Goal: Navigation & Orientation: Find specific page/section

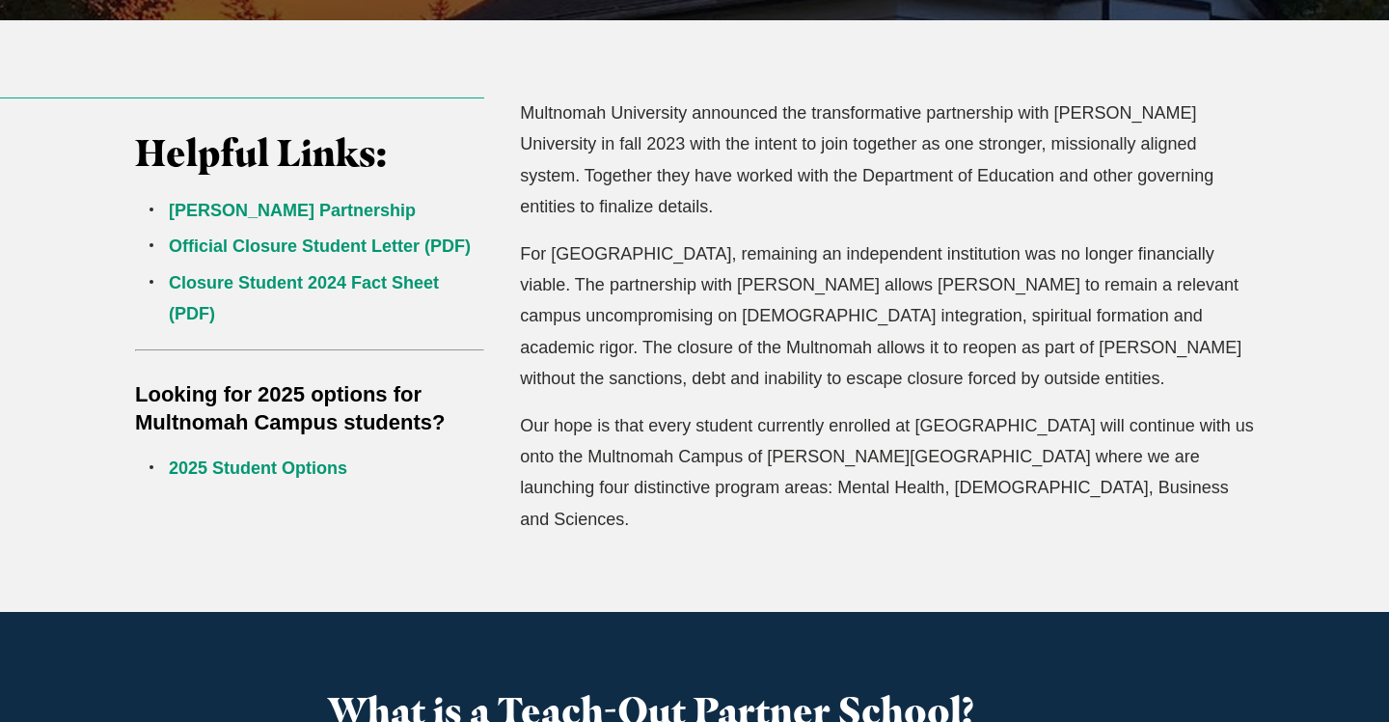
scroll to position [612, 0]
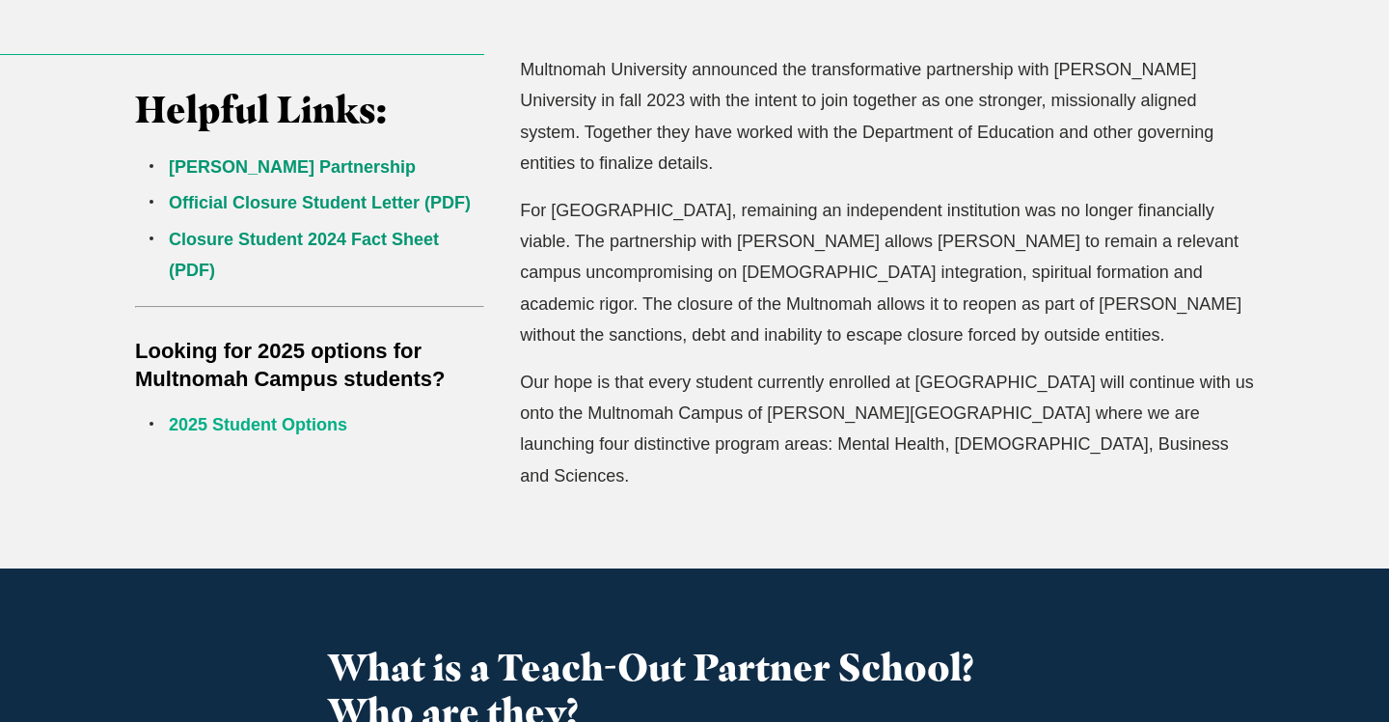
click at [319, 427] on link "2025 Student Options" at bounding box center [258, 424] width 178 height 19
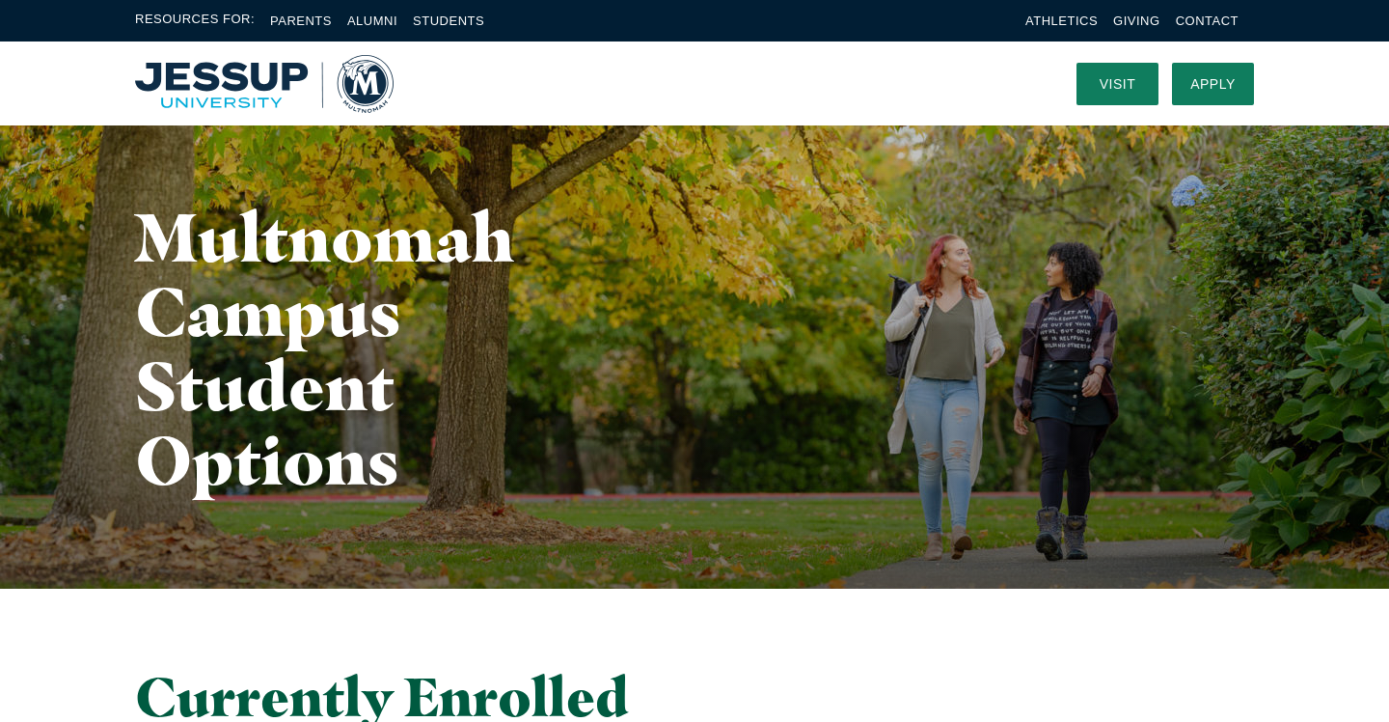
click at [293, 76] on img "Home" at bounding box center [264, 84] width 259 height 58
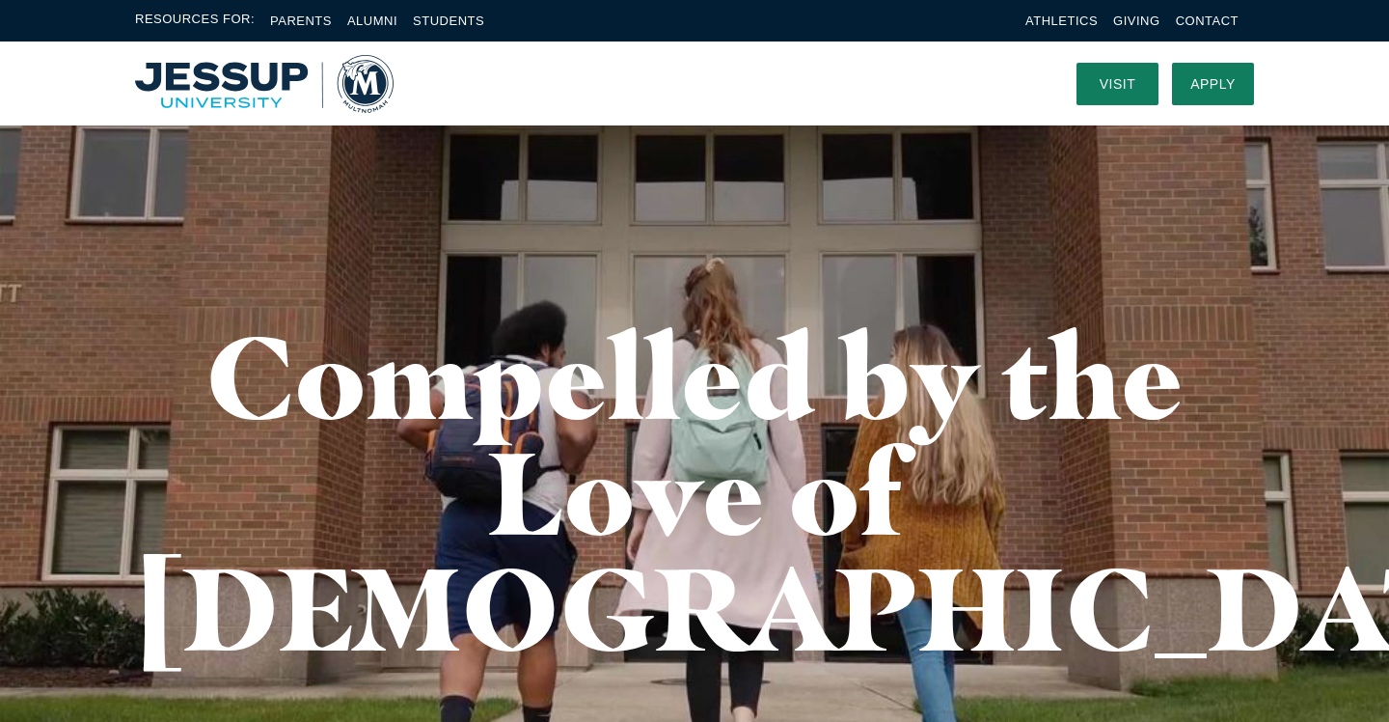
click at [248, 62] on img "Home" at bounding box center [264, 84] width 259 height 58
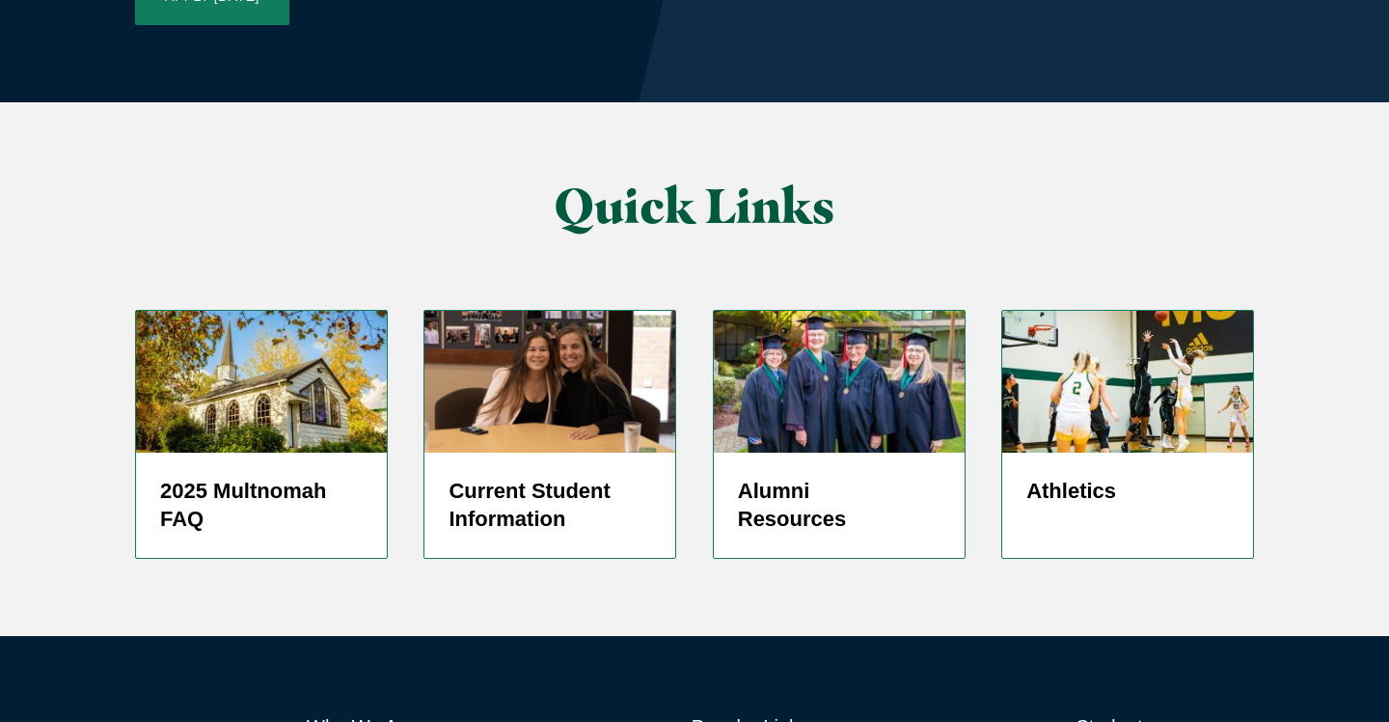
scroll to position [4747, 0]
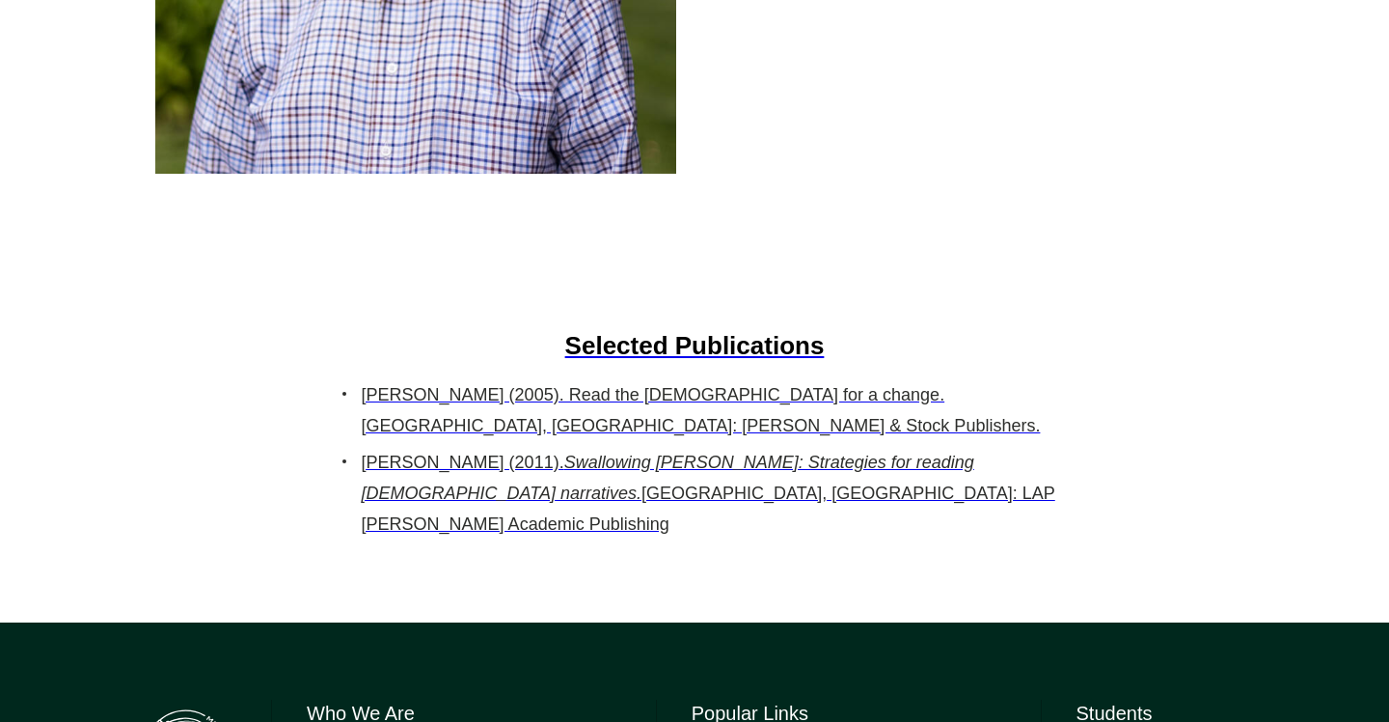
scroll to position [2411, 0]
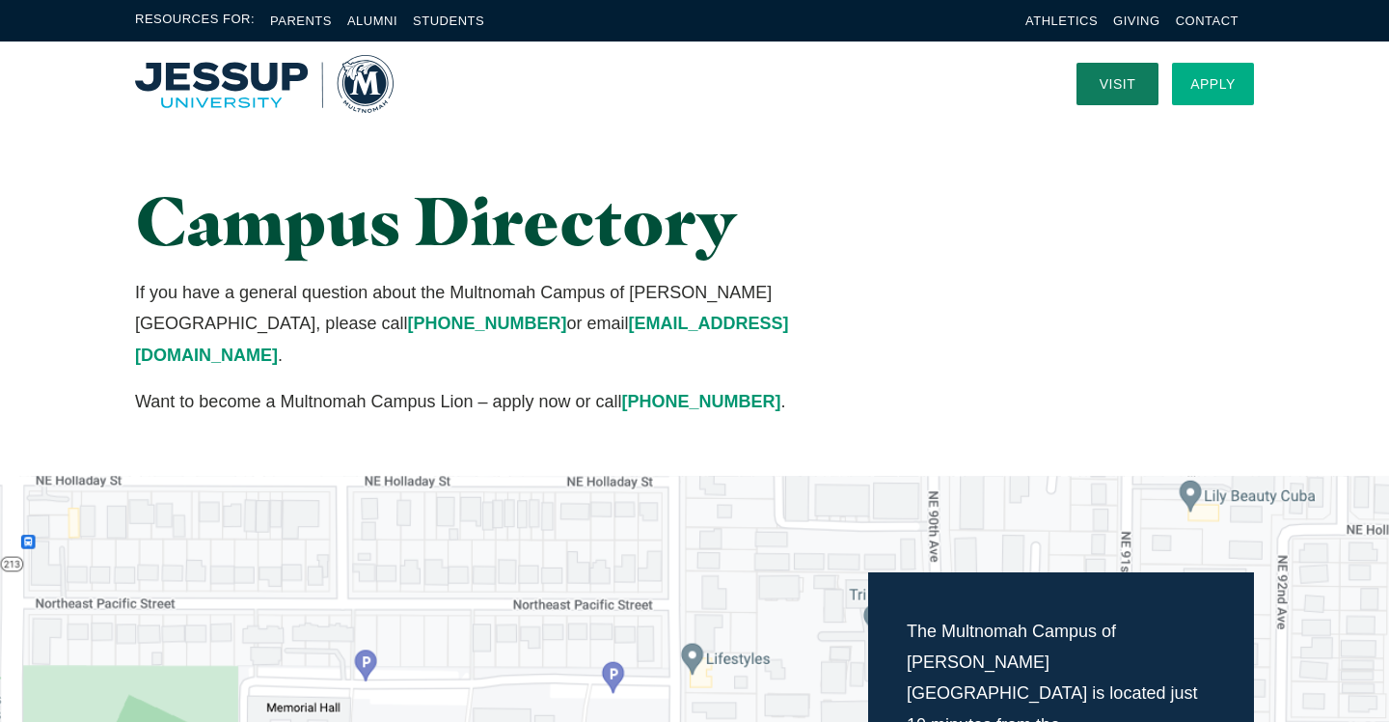
click at [1199, 77] on link "Apply" at bounding box center [1213, 84] width 82 height 42
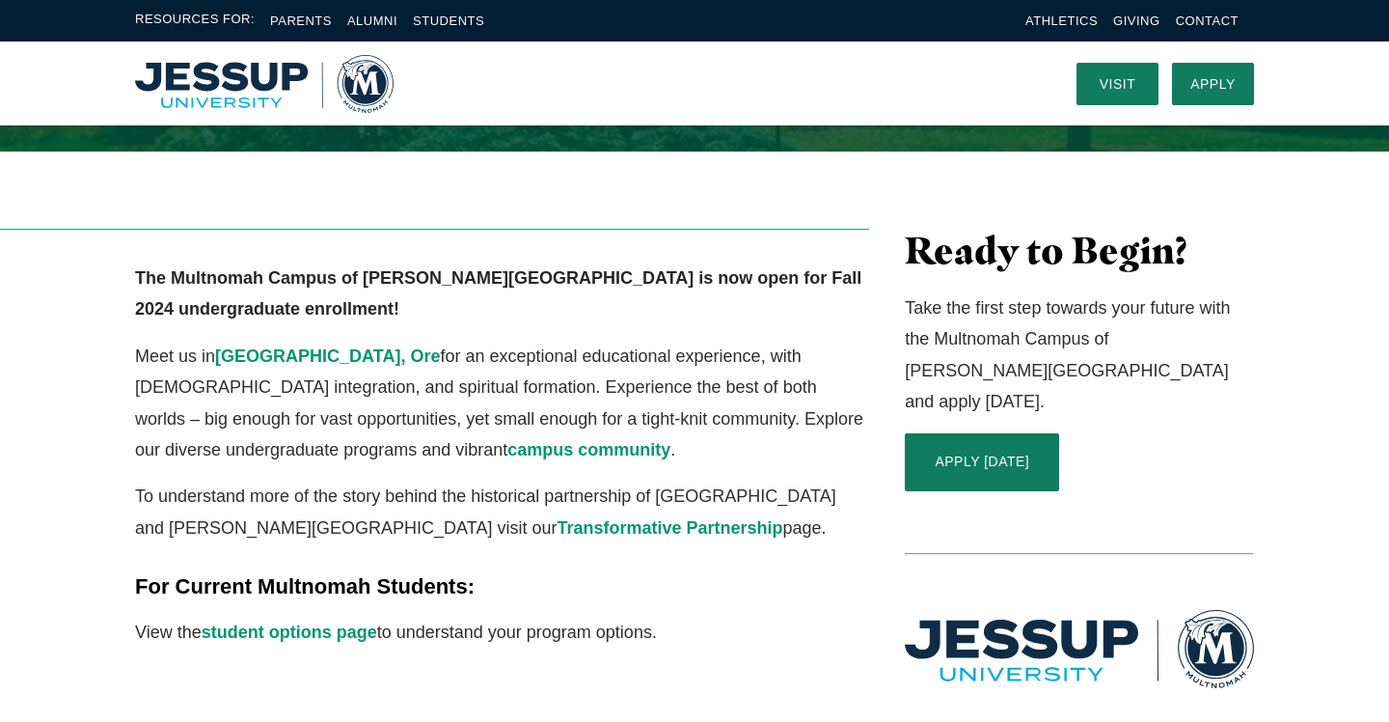
scroll to position [397, 0]
